Goal: Transaction & Acquisition: Purchase product/service

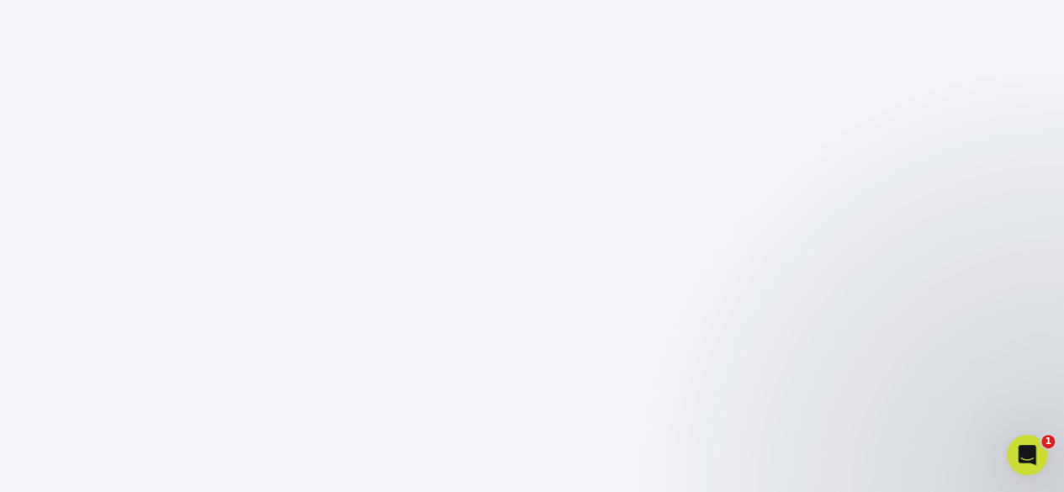
scroll to position [188, 0]
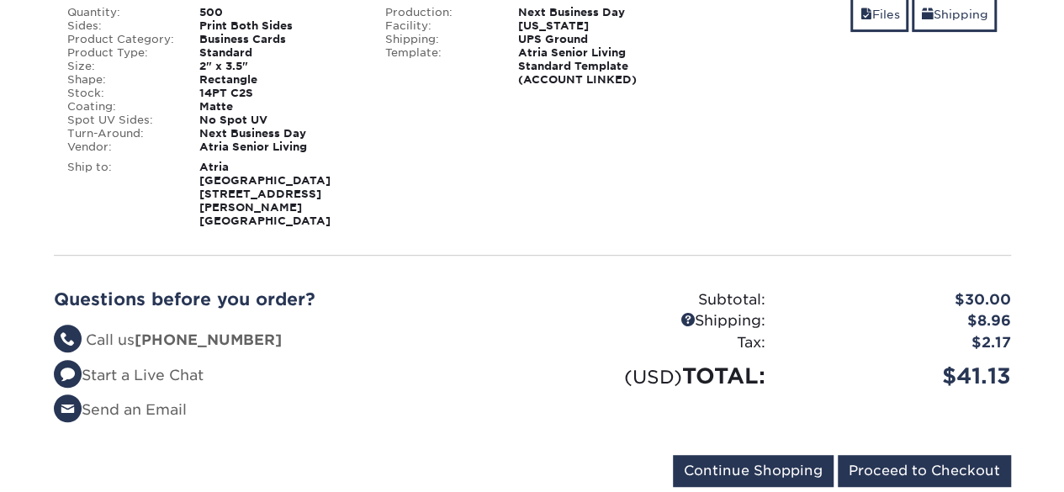
scroll to position [306, 0]
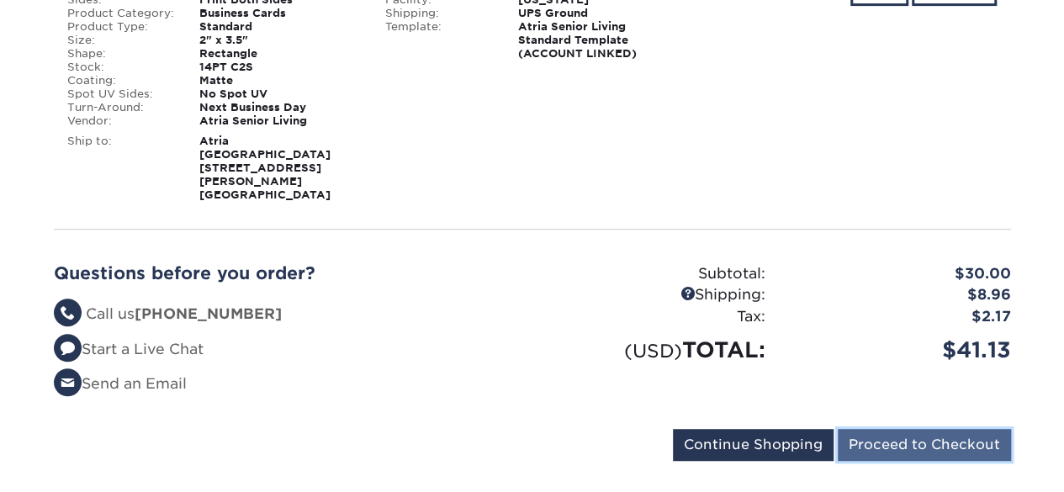
click at [908, 429] on input "Proceed to Checkout" at bounding box center [924, 445] width 173 height 32
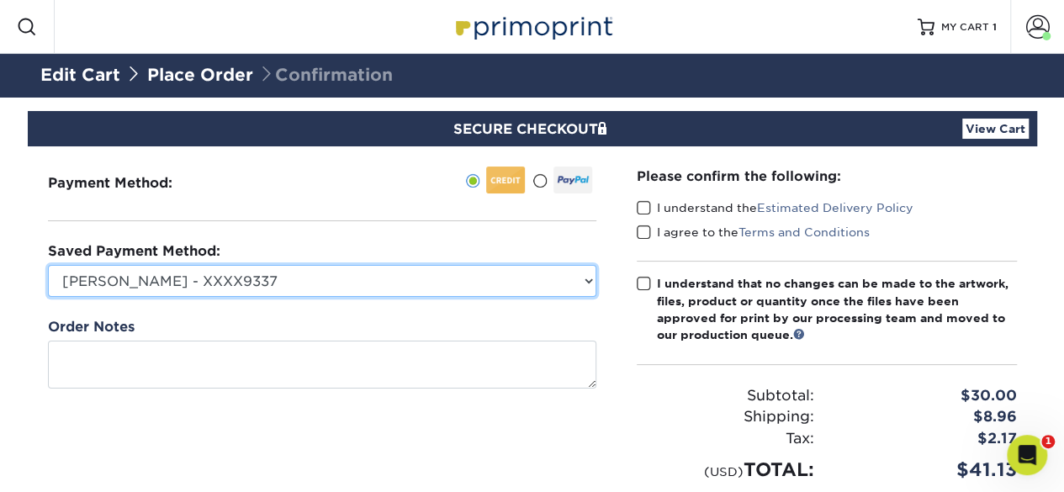
click at [528, 287] on select "[PERSON_NAME] - XXXX9337 Visa - XXXX9337 Visa - XXXX5678 Visa - XXXX8711 Visa -…" at bounding box center [322, 281] width 548 height 32
select select "69703"
click at [48, 265] on select "[PERSON_NAME] - XXXX9337 Visa - XXXX9337 Visa - XXXX5678 Visa - XXXX8711 Visa -…" at bounding box center [322, 281] width 548 height 32
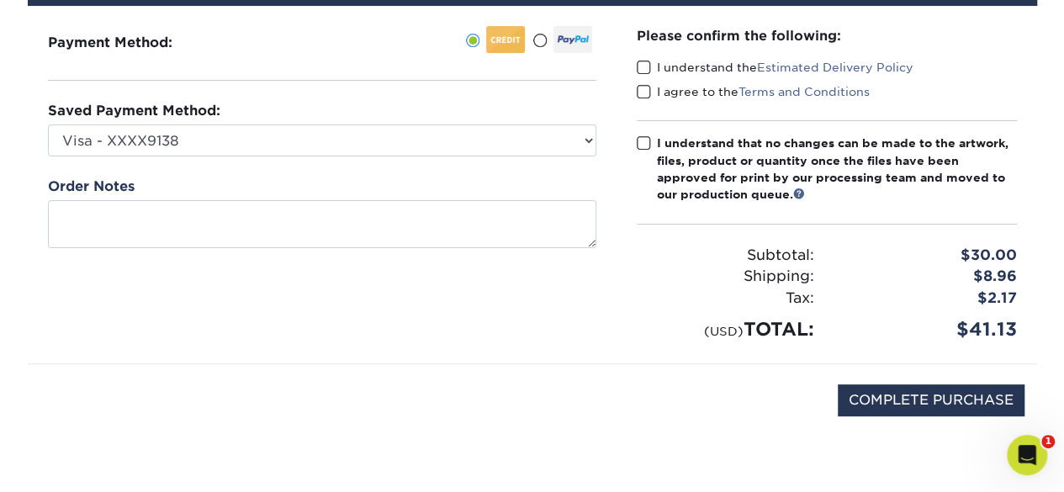
click at [641, 65] on span at bounding box center [644, 68] width 14 height 16
click at [0, 0] on input "I understand the Estimated Delivery Policy" at bounding box center [0, 0] width 0 height 0
click at [646, 87] on span at bounding box center [644, 92] width 14 height 16
click at [0, 0] on input "I agree to the Terms and Conditions" at bounding box center [0, 0] width 0 height 0
click at [641, 140] on span at bounding box center [644, 143] width 14 height 16
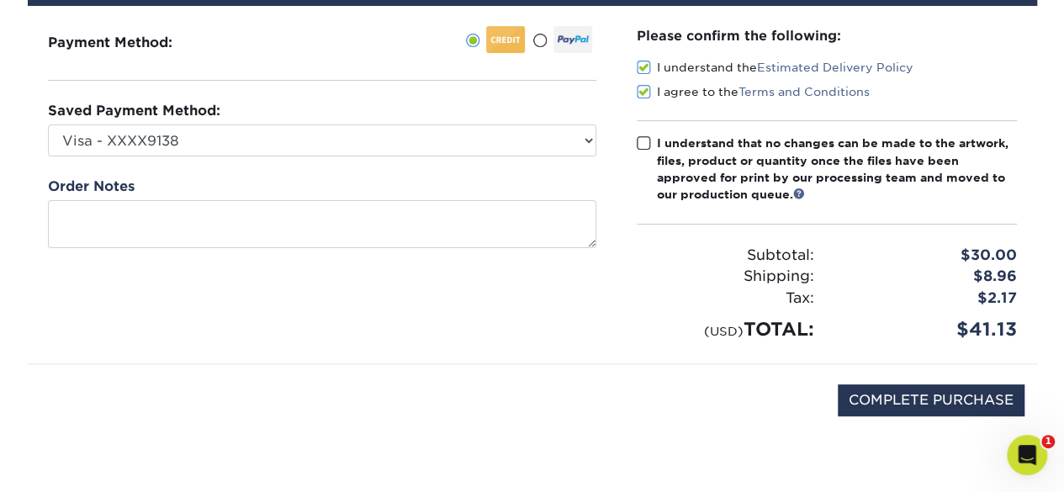
click at [0, 0] on input "I understand that no changes can be made to the artwork, files, product or quan…" at bounding box center [0, 0] width 0 height 0
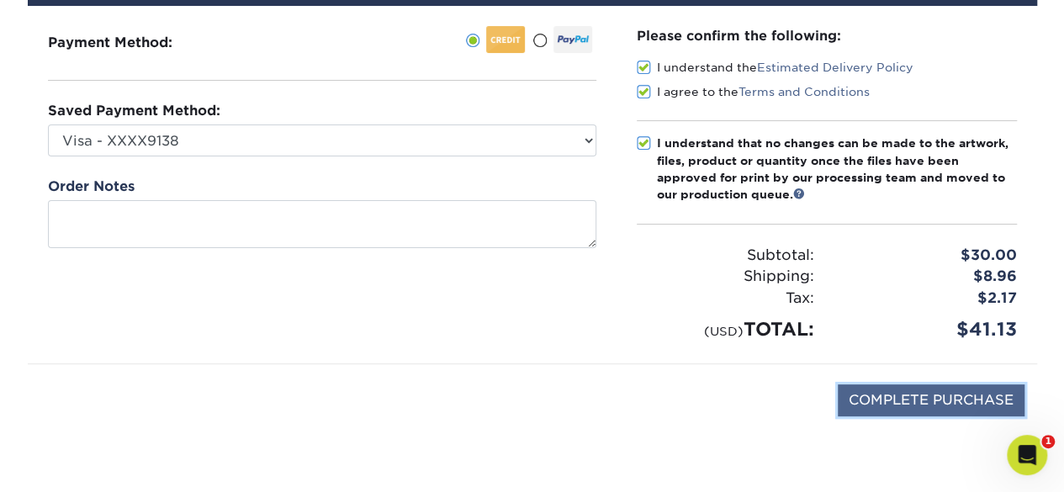
click at [861, 403] on input "COMPLETE PURCHASE" at bounding box center [931, 400] width 187 height 32
type input "PROCESSING, PLEASE WAIT..."
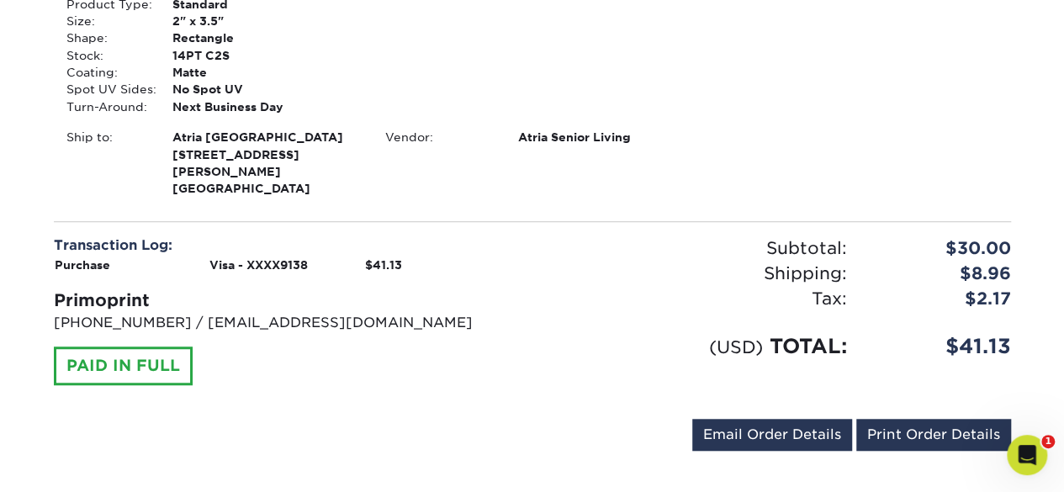
scroll to position [485, 0]
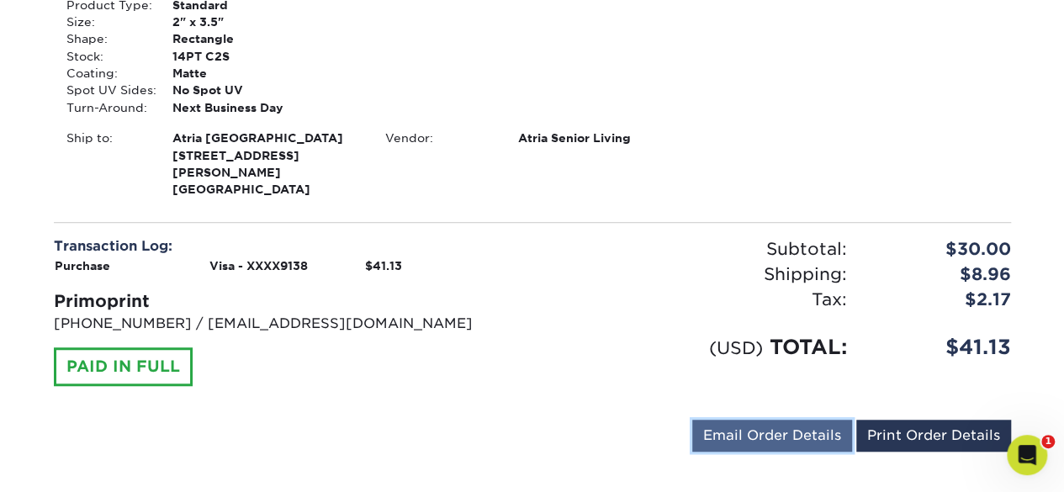
click at [718, 421] on link "Email Order Details" at bounding box center [772, 436] width 160 height 32
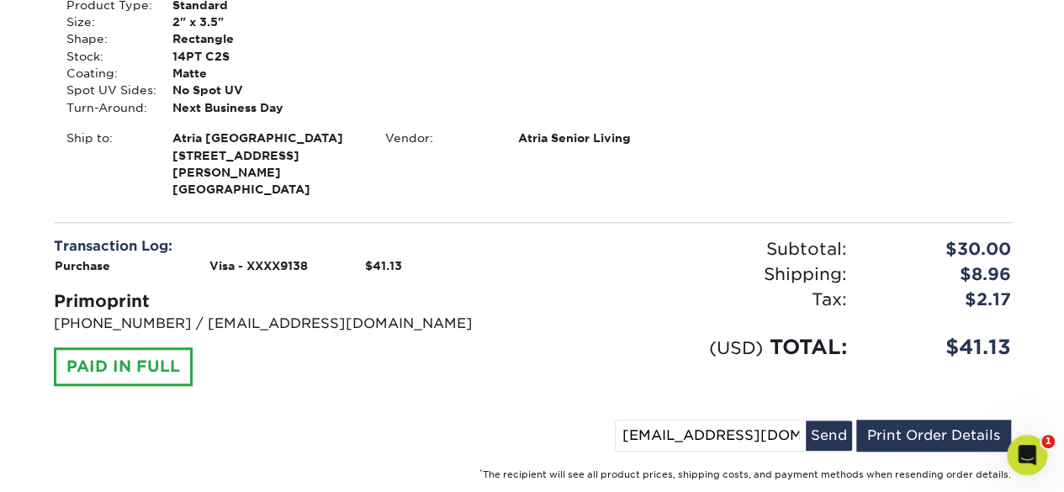
click at [772, 421] on input "[EMAIL_ADDRESS][DOMAIN_NAME]" at bounding box center [711, 436] width 190 height 30
type input "danelle.eslinger@atriaseniorliving.com"
click at [836, 421] on button "Send" at bounding box center [829, 436] width 46 height 30
